Goal: Obtain resource: Download file/media

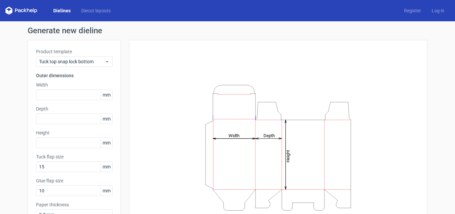
click at [61, 11] on link "Dielines" at bounding box center [62, 10] width 28 height 7
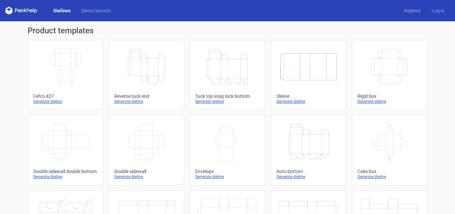
click at [91, 79] on icon "Width Depth Height" at bounding box center [65, 66] width 59 height 37
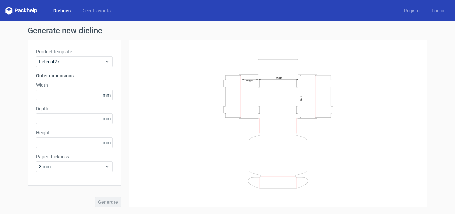
click at [76, 88] on label "Width" at bounding box center [74, 85] width 77 height 7
click at [76, 91] on input "text" at bounding box center [74, 95] width 77 height 11
type input "260"
type input "160"
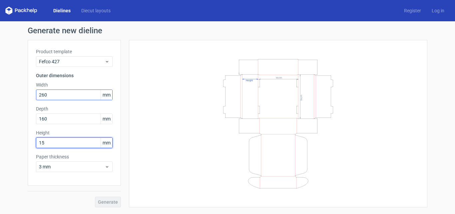
type input "150"
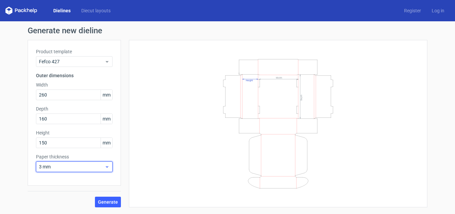
click at [83, 169] on span "3 mm" at bounding box center [72, 167] width 66 height 7
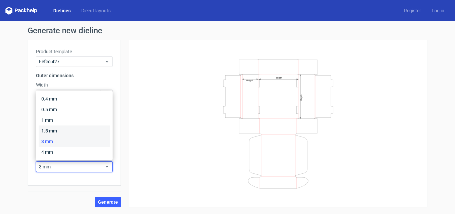
click at [67, 132] on div "1.5 mm" at bounding box center [74, 131] width 71 height 11
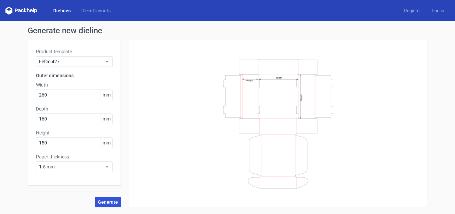
click at [107, 201] on span "Generate" at bounding box center [108, 202] width 20 height 5
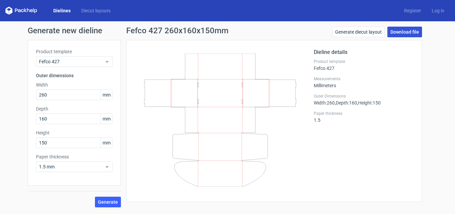
click at [407, 30] on link "Download file" at bounding box center [405, 32] width 35 height 11
click at [63, 119] on input "160" at bounding box center [74, 119] width 77 height 11
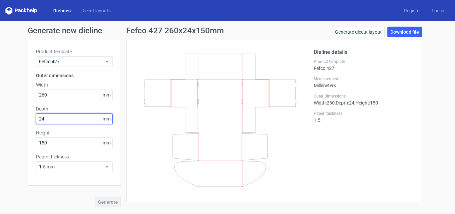
type input "240"
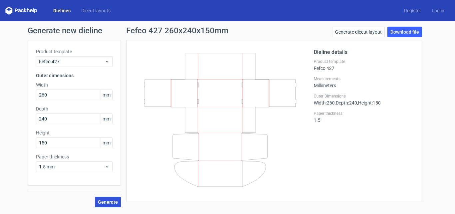
click at [108, 199] on button "Generate" at bounding box center [108, 202] width 26 height 11
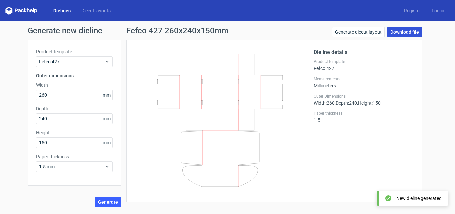
click at [412, 31] on link "Download file" at bounding box center [405, 32] width 35 height 11
click at [187, 0] on div "Dielines Diecut layouts Register Log in" at bounding box center [227, 10] width 455 height 21
